Goal: Check status: Check status

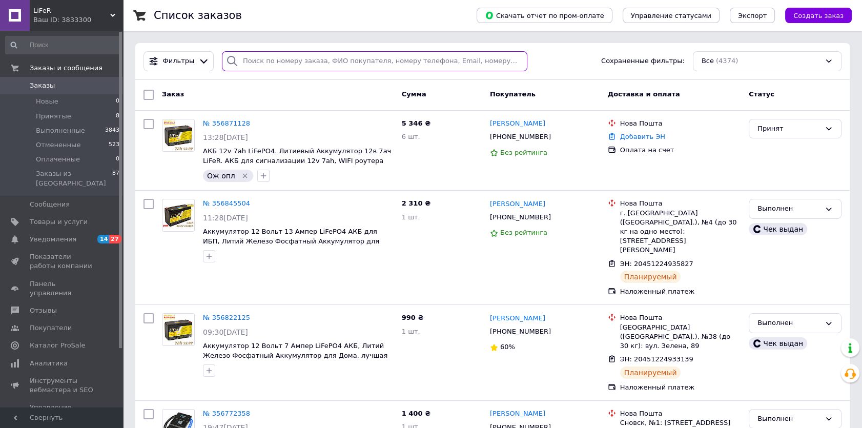
click at [338, 59] on input "search" at bounding box center [374, 61] width 305 height 20
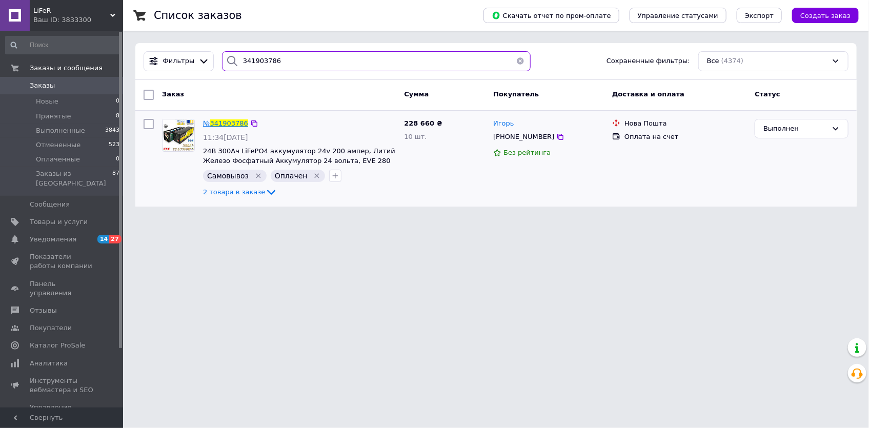
type input "341903786"
click at [212, 122] on span "341903786" at bounding box center [229, 123] width 38 height 8
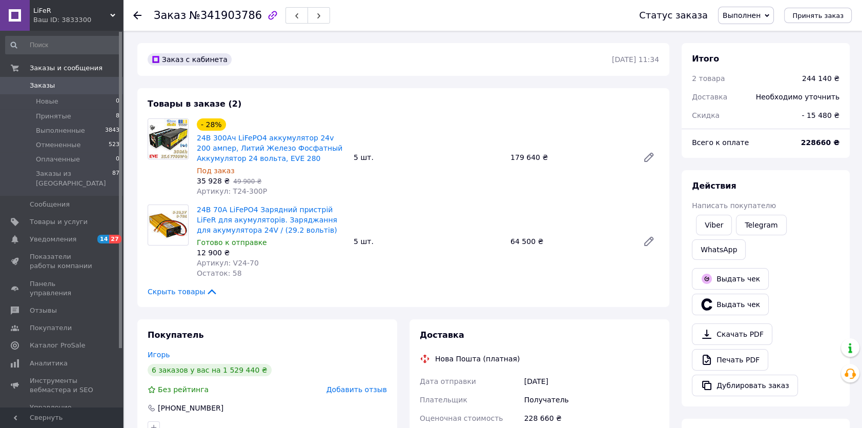
click at [139, 14] on icon at bounding box center [137, 15] width 8 height 8
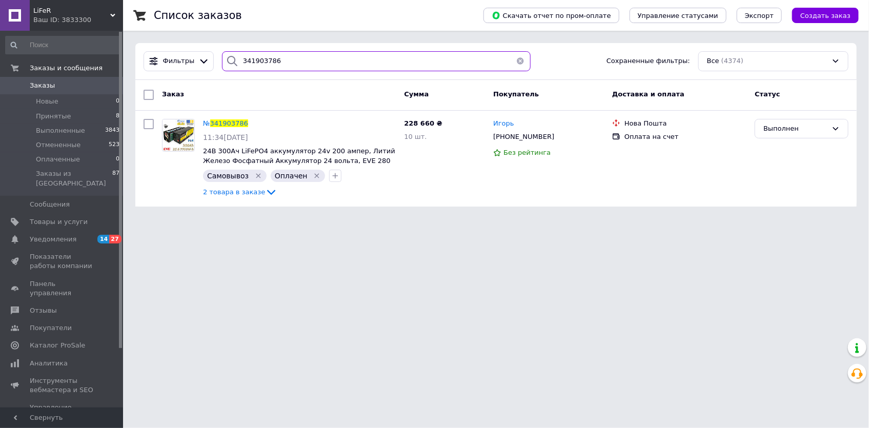
drag, startPoint x: 277, startPoint y: 59, endPoint x: 245, endPoint y: 65, distance: 32.8
click at [245, 65] on input "341903786" at bounding box center [376, 61] width 308 height 20
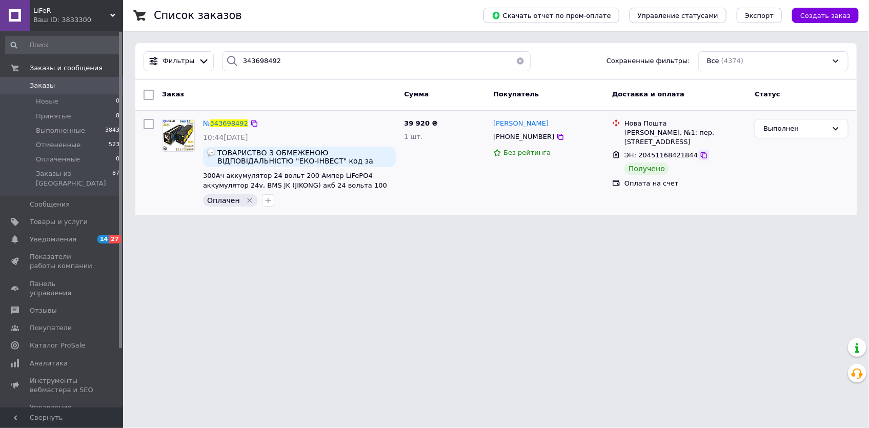
click at [699, 151] on icon at bounding box center [703, 155] width 8 height 8
drag, startPoint x: 286, startPoint y: 58, endPoint x: 220, endPoint y: 35, distance: 70.0
click at [220, 35] on div "Список заказов Скачать отчет по пром-оплате Управление статусами Экспорт Создат…" at bounding box center [496, 113] width 746 height 227
paste input "56871128"
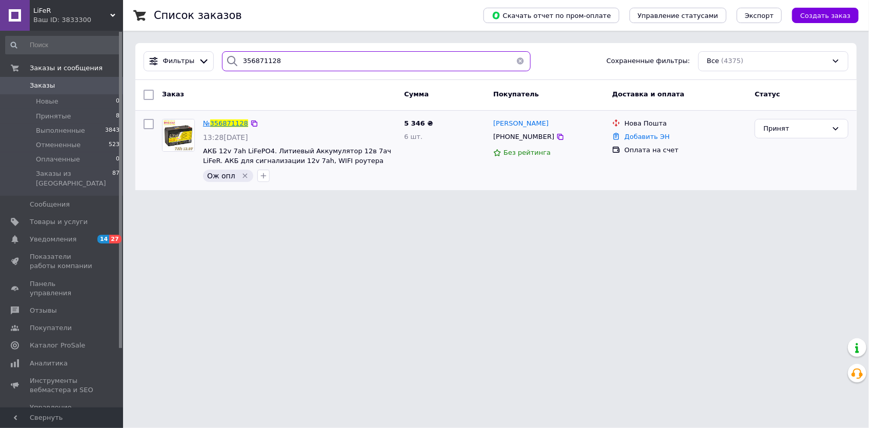
type input "356871128"
click at [229, 122] on span "356871128" at bounding box center [229, 123] width 38 height 8
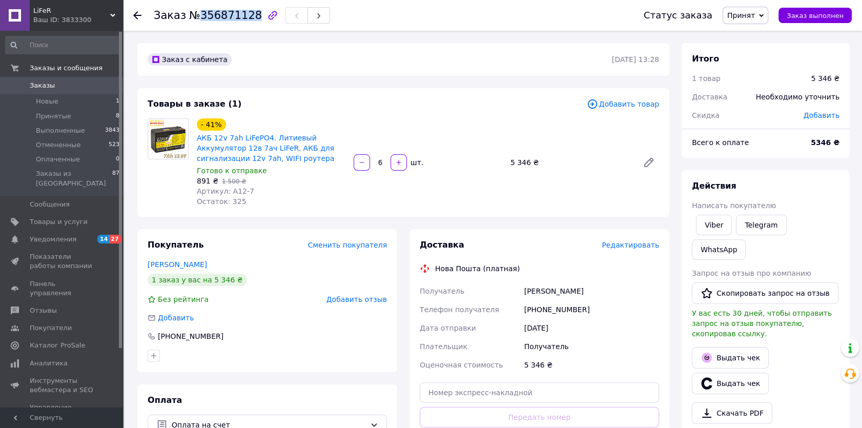
drag, startPoint x: 247, startPoint y: 16, endPoint x: 197, endPoint y: 19, distance: 49.8
click at [197, 19] on span "№356871128" at bounding box center [225, 15] width 73 height 12
copy span "356871128"
